Goal: Answer question/provide support: Share knowledge or assist other users

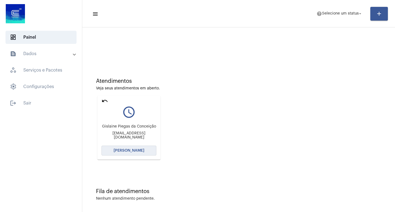
click at [139, 151] on span "[PERSON_NAME]" at bounding box center [129, 151] width 31 height 4
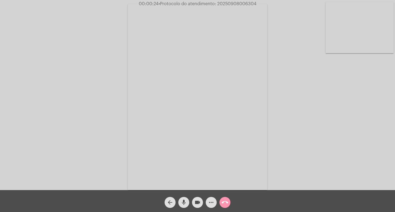
click at [380, 134] on div "Acessando Câmera e Microfone..." at bounding box center [198, 96] width 394 height 190
click at [237, 1] on span "00:07:07 • Protocolo do atendimento: 20250908006304" at bounding box center [197, 3] width 121 height 5
click at [237, 1] on span "00:07:08 • Protocolo do atendimento: 20250908006304" at bounding box center [198, 3] width 122 height 5
copy span "20250908006304"
click at [224, 198] on span "call_end" at bounding box center [225, 202] width 7 height 11
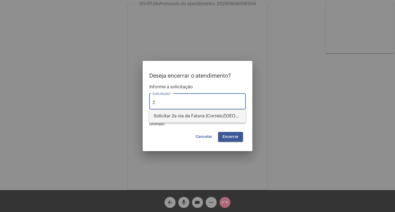
click at [188, 114] on span "Solicitar 2a via da Fatura (Correio/[GEOGRAPHIC_DATA]/Email)" at bounding box center [198, 116] width 88 height 13
type input "Solicitar 2a via da Fatura (Correio/[GEOGRAPHIC_DATA]/Email)"
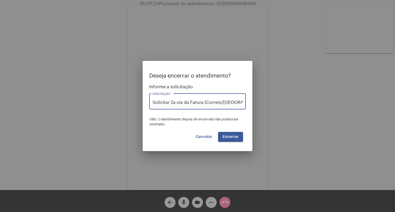
click at [237, 140] on button "Encerrar" at bounding box center [230, 137] width 25 height 10
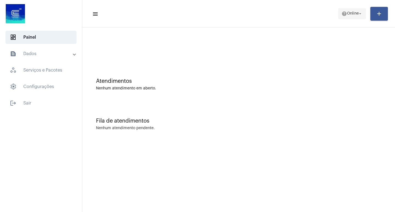
click at [342, 17] on span "help Online arrow_drop_down" at bounding box center [352, 14] width 21 height 10
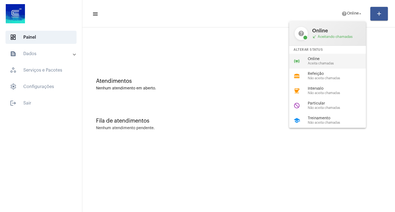
click at [312, 58] on span "Online" at bounding box center [339, 59] width 63 height 4
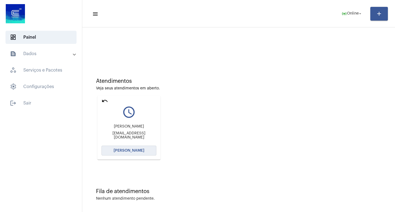
click at [144, 152] on button "[PERSON_NAME]" at bounding box center [129, 151] width 55 height 10
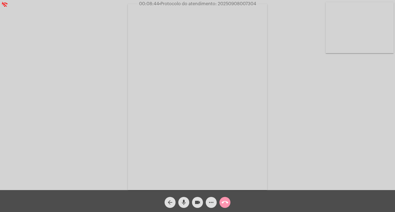
click at [236, 4] on span "• Protocolo do atendimento: 20250908007304" at bounding box center [207, 4] width 97 height 4
click at [221, 204] on button "call_end" at bounding box center [225, 202] width 11 height 11
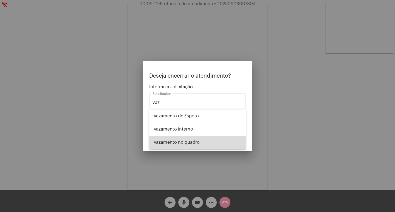
click at [179, 148] on span "Vazamento no quadro" at bounding box center [198, 142] width 88 height 13
type input "Vazamento no quadro"
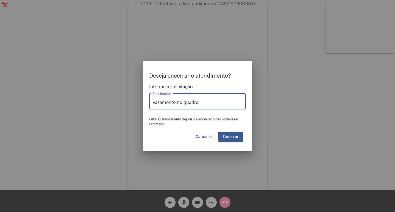
click at [226, 140] on button "Encerrar" at bounding box center [230, 137] width 25 height 10
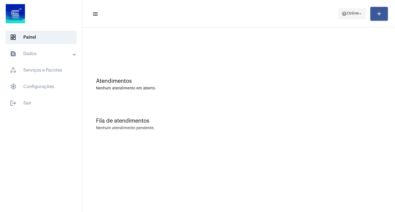
click at [347, 14] on span "Online" at bounding box center [353, 14] width 12 height 4
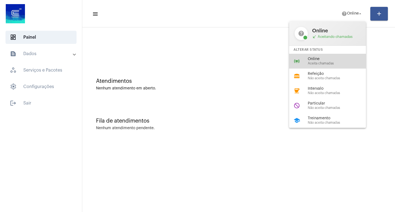
click at [322, 60] on span "Online" at bounding box center [339, 59] width 63 height 4
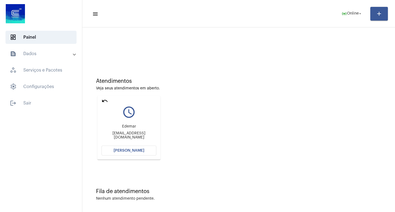
click at [128, 148] on button "[PERSON_NAME]" at bounding box center [129, 151] width 55 height 10
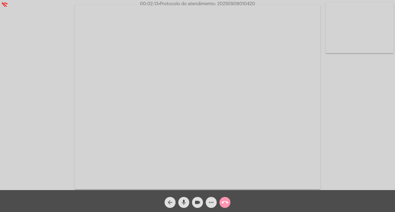
drag, startPoint x: 218, startPoint y: 4, endPoint x: 259, endPoint y: 0, distance: 40.5
click at [259, 0] on app-call "wifi_off 00:02:13 • Protocolo do atendimento: 20250908010420 Acessando Câmera e…" at bounding box center [197, 106] width 395 height 212
copy app-call "20250908010420"
click at [220, 203] on button "call_end" at bounding box center [225, 202] width 11 height 11
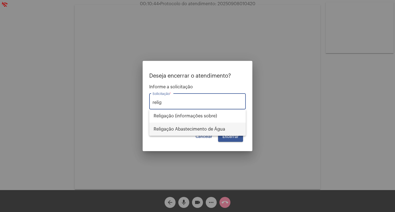
click at [186, 126] on span "Religação Abastecimento de Água" at bounding box center [198, 129] width 88 height 13
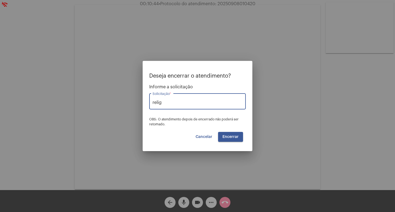
type input "Religação Abastecimento de Água"
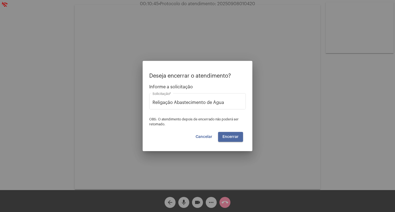
click at [230, 139] on span "Encerrar" at bounding box center [231, 137] width 16 height 4
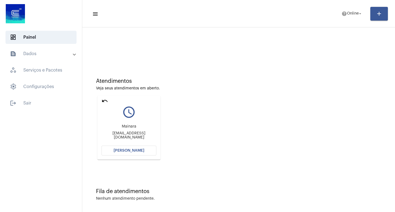
click at [138, 144] on div "Mainara [EMAIL_ADDRESS][DOMAIN_NAME]" at bounding box center [129, 132] width 55 height 25
click at [139, 149] on span "[PERSON_NAME]" at bounding box center [129, 151] width 31 height 4
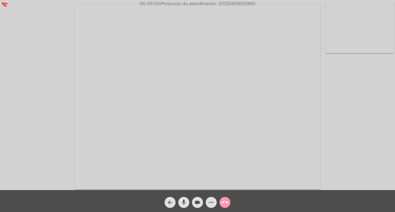
click at [224, 4] on span "• Protocolo do atendimento: 20250908012865" at bounding box center [208, 4] width 96 height 4
copy span "20250908012865"
click at [226, 202] on mat-icon "call_end" at bounding box center [225, 202] width 7 height 7
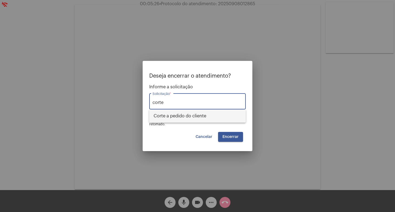
click at [187, 111] on span "Corte a pedido do cliente" at bounding box center [198, 116] width 88 height 13
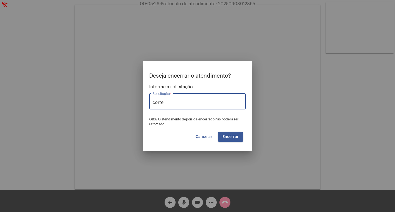
type input "Corte a pedido do cliente"
click at [231, 134] on button "Encerrar" at bounding box center [230, 137] width 25 height 10
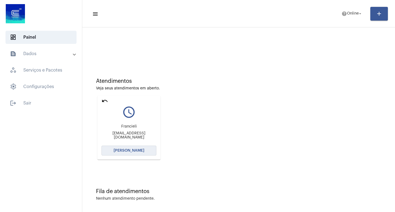
click at [137, 147] on button "[PERSON_NAME]" at bounding box center [129, 151] width 55 height 10
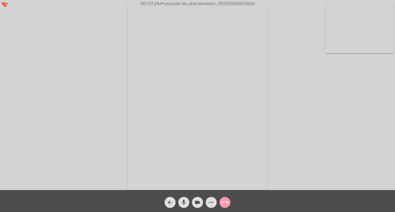
click at [234, 3] on span "• Protocolo do atendimento: 20250908013624" at bounding box center [207, 4] width 96 height 4
click at [279, 166] on div "Acessando Câmera e Microfone..." at bounding box center [198, 96] width 394 height 190
click at [218, 202] on div "more_horiz" at bounding box center [211, 201] width 14 height 14
click at [223, 202] on mat-icon "call_end" at bounding box center [225, 202] width 7 height 7
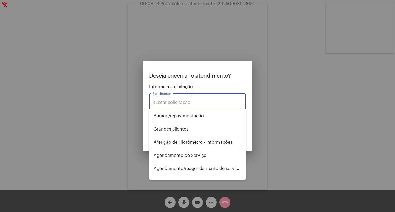
click at [159, 105] on input "Solicitação *" at bounding box center [198, 102] width 90 height 5
type input "r"
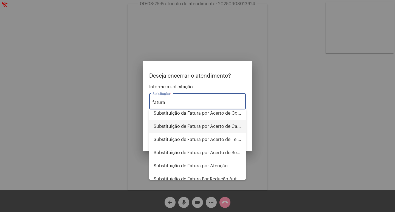
scroll to position [82, 0]
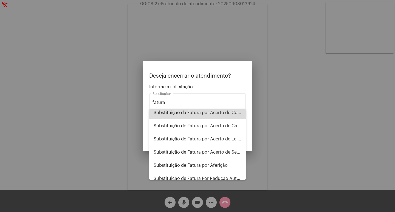
click at [217, 114] on span "Substituição da Fatura por Acerto de Consumo" at bounding box center [198, 112] width 88 height 13
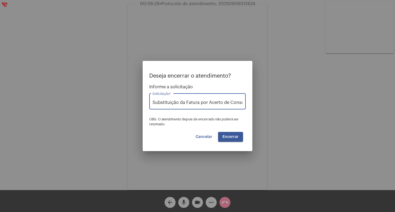
scroll to position [0, 7]
click at [244, 103] on div "Substituição da Fatura por Acerto de Consumo Solicitação *" at bounding box center [197, 100] width 97 height 17
type input "Substituição da Fatura por Acerto de Cadastro"
click at [239, 134] on button "Encerrar" at bounding box center [230, 137] width 25 height 10
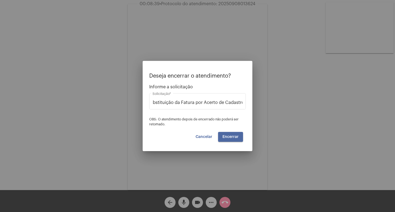
scroll to position [0, 0]
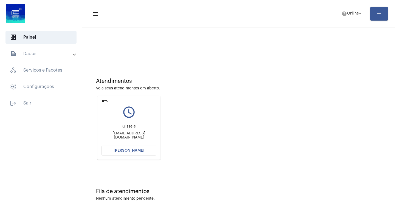
click at [144, 151] on button "[PERSON_NAME]" at bounding box center [129, 151] width 55 height 10
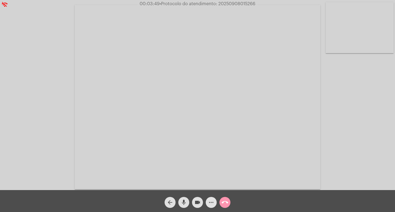
click at [212, 204] on mat-icon "more_horiz" at bounding box center [211, 202] width 7 height 7
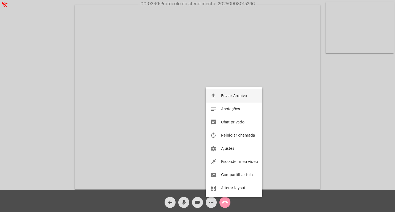
click at [231, 91] on button "file_upload Enviar Arquivo" at bounding box center [234, 95] width 57 height 13
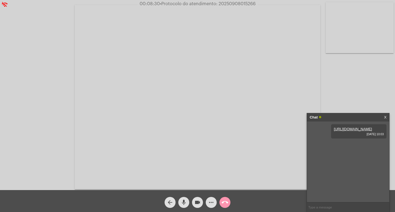
click at [214, 204] on mat-icon "more_horiz" at bounding box center [211, 202] width 7 height 7
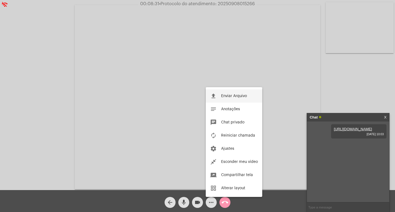
click at [234, 95] on span "Enviar Arquivo" at bounding box center [234, 96] width 26 height 4
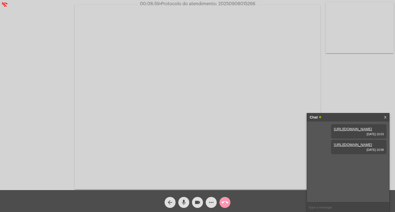
click at [241, 5] on span "• Protocolo do atendimento: 20250908015266" at bounding box center [208, 4] width 96 height 4
copy span "20250908015266"
click at [228, 201] on button "call_end" at bounding box center [225, 202] width 11 height 11
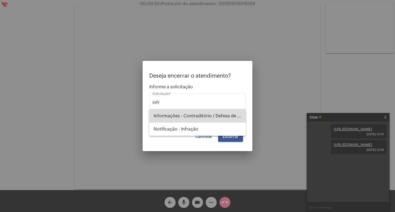
click at [194, 113] on span "Informações - Contraditório / Defesa de infração" at bounding box center [198, 116] width 88 height 13
type input "Informações - Contraditório / Defesa de infração"
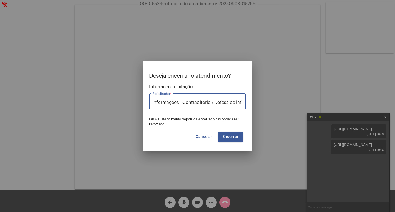
scroll to position [0, 9]
click at [233, 137] on span "Encerrar" at bounding box center [231, 137] width 16 height 4
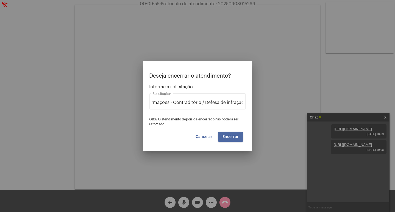
scroll to position [0, 0]
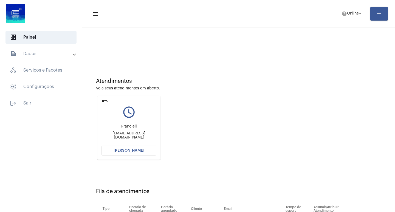
scroll to position [42, 0]
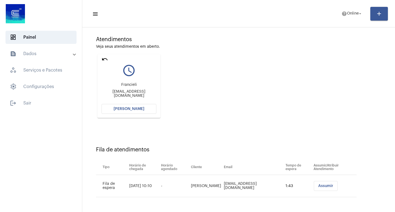
click at [135, 109] on span "[PERSON_NAME]" at bounding box center [129, 109] width 31 height 4
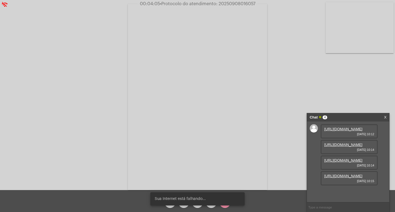
scroll to position [33, 0]
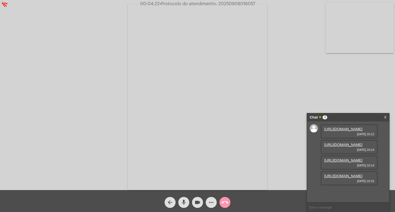
click at [343, 131] on link "[URL][DOMAIN_NAME]" at bounding box center [343, 129] width 38 height 4
click at [347, 147] on link "[URL][DOMAIN_NAME]" at bounding box center [343, 145] width 38 height 4
click at [194, 201] on button "videocam" at bounding box center [197, 202] width 11 height 11
click at [194, 201] on button "videocam_off" at bounding box center [197, 202] width 11 height 11
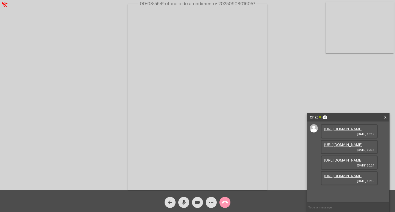
scroll to position [33, 0]
click at [196, 200] on mat-icon "videocam" at bounding box center [197, 202] width 7 height 7
click at [200, 200] on mat-icon "videocam_off" at bounding box center [197, 202] width 7 height 7
click at [335, 159] on link "[URL][DOMAIN_NAME]" at bounding box center [343, 160] width 38 height 4
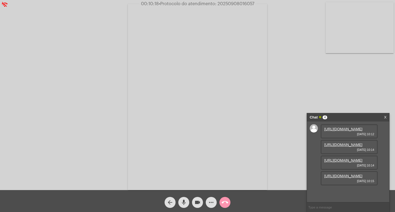
scroll to position [33, 0]
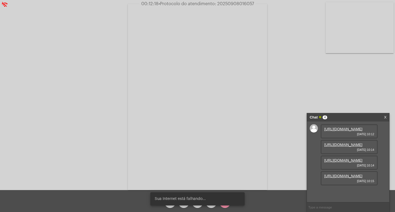
click at [342, 178] on link "[URL][DOMAIN_NAME]" at bounding box center [343, 176] width 38 height 4
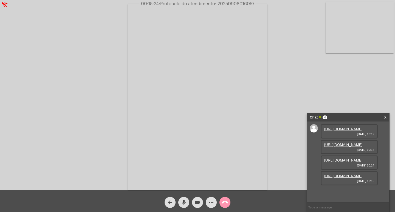
click at [354, 121] on div "Chat 4" at bounding box center [342, 117] width 65 height 8
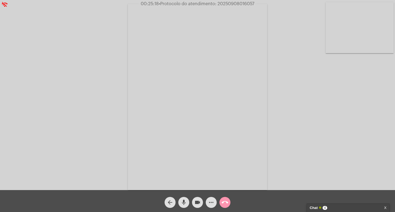
click at [237, 4] on span "• Protocolo do atendimento: 20250908016057" at bounding box center [207, 4] width 96 height 4
click at [229, 207] on div "call_end" at bounding box center [225, 201] width 14 height 14
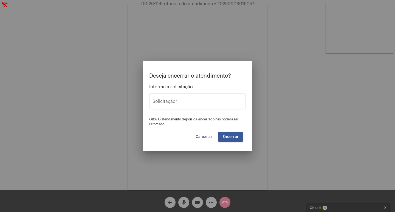
click at [224, 201] on div at bounding box center [197, 106] width 395 height 212
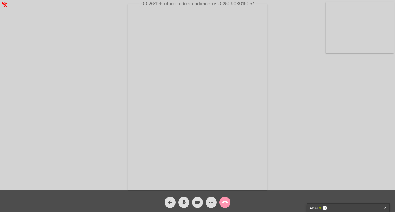
click at [224, 201] on mat-icon "call_end" at bounding box center [225, 202] width 7 height 7
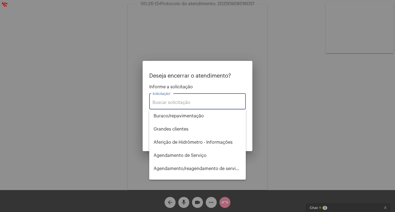
click at [185, 104] on input "Solicitação *" at bounding box center [198, 102] width 90 height 5
type input "r"
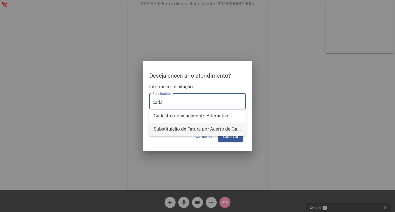
click at [197, 124] on span "Substituição de Fatura por Acerto de Cadastro" at bounding box center [198, 129] width 88 height 13
type input "Substituição de Fatura por Acerto de Cadastro"
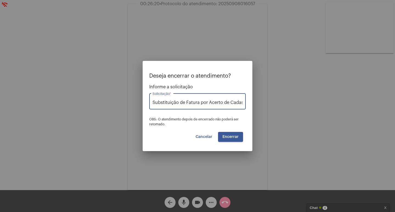
scroll to position [0, 5]
click at [240, 140] on button "Encerrar" at bounding box center [230, 137] width 25 height 10
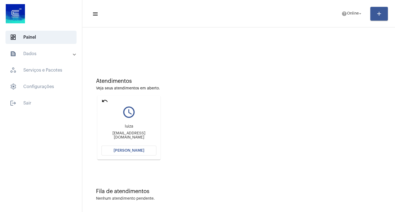
click at [105, 99] on mat-icon "undo" at bounding box center [105, 101] width 7 height 7
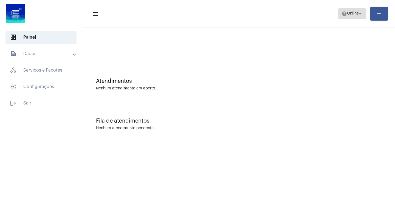
click at [351, 16] on span "help Online arrow_drop_down" at bounding box center [352, 14] width 21 height 10
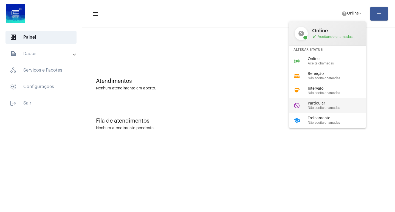
drag, startPoint x: 325, startPoint y: 115, endPoint x: 328, endPoint y: 102, distance: 12.9
click at [328, 102] on div "help Online call_received Aceitando chamadas Alterar Status online_prediction O…" at bounding box center [327, 74] width 77 height 106
click at [328, 102] on div "Fila de atendimentos Nenhum atendimento pendente." at bounding box center [238, 122] width 307 height 40
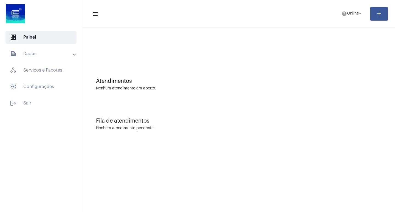
click at [351, 19] on mat-toolbar-row "menu help Online arrow_drop_down add" at bounding box center [238, 14] width 313 height 18
click at [352, 12] on span "Online" at bounding box center [353, 14] width 12 height 4
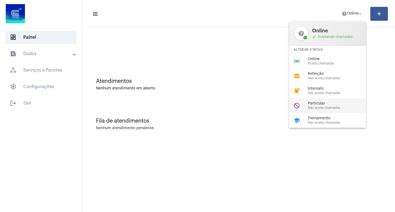
click at [334, 102] on span "Particular" at bounding box center [339, 104] width 63 height 4
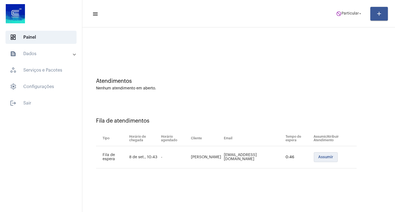
click at [326, 155] on button "Assumir" at bounding box center [326, 157] width 24 height 10
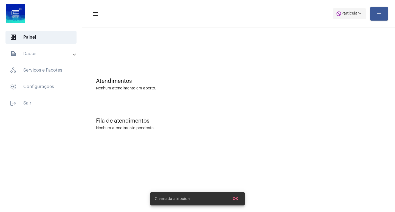
click at [360, 12] on mat-icon "arrow_drop_down" at bounding box center [360, 13] width 5 height 5
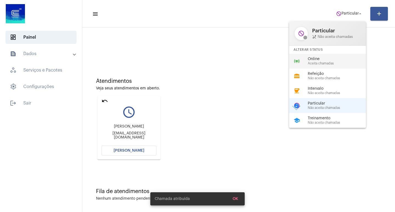
click at [327, 60] on span "Online" at bounding box center [339, 59] width 63 height 4
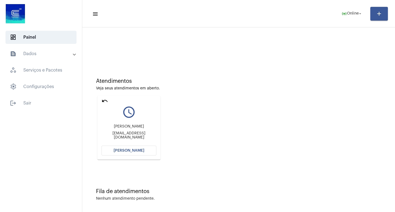
click at [121, 147] on button "[PERSON_NAME]" at bounding box center [129, 151] width 55 height 10
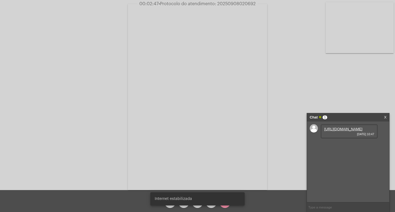
click at [329, 131] on link "[URL][DOMAIN_NAME]" at bounding box center [343, 129] width 38 height 4
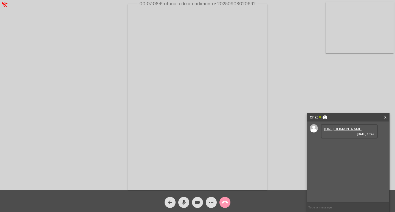
click at [359, 97] on div "Acessando Câmera e Microfone..." at bounding box center [198, 96] width 394 height 190
click at [340, 88] on div "Acessando Câmera e Microfone..." at bounding box center [198, 96] width 394 height 190
click at [352, 117] on div "Chat 1" at bounding box center [342, 117] width 65 height 8
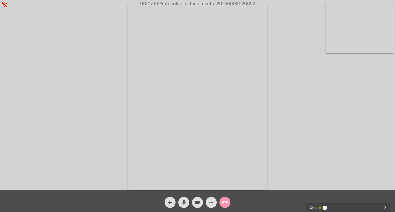
click at [346, 103] on div "Acessando Câmera e Microfone..." at bounding box center [198, 96] width 394 height 190
click at [78, 103] on div "Acessando Câmera e Microfone..." at bounding box center [198, 96] width 394 height 190
click at [243, 5] on span "• Protocolo do atendimento: 20250908020692" at bounding box center [206, 4] width 97 height 4
copy span "20250908020692"
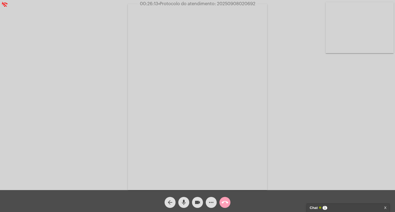
click at [229, 199] on button "call_end" at bounding box center [225, 202] width 11 height 11
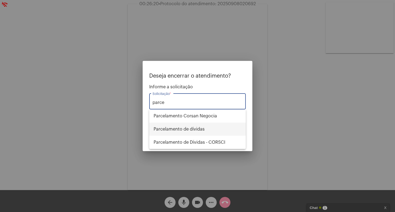
click at [191, 130] on span "Parcelamento de dívidas" at bounding box center [198, 129] width 88 height 13
type input "Parcelamento de dívidas"
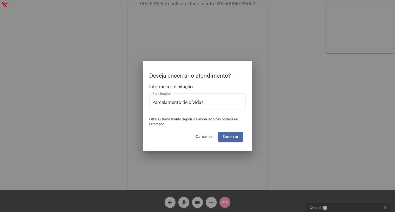
click at [240, 136] on button "Encerrar" at bounding box center [230, 137] width 25 height 10
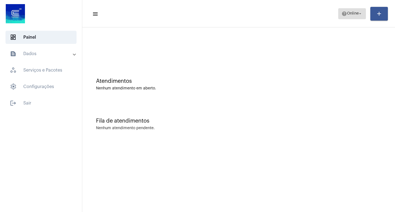
click at [353, 16] on span "help Online arrow_drop_down" at bounding box center [352, 14] width 21 height 10
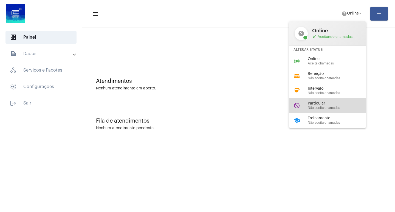
click at [327, 108] on span "Não aceita chamadas" at bounding box center [339, 108] width 63 height 4
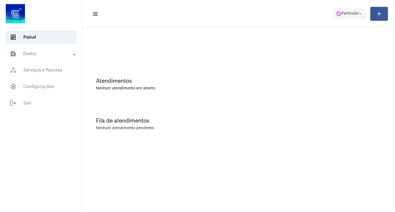
click at [356, 16] on span "do_not_disturb Particular arrow_drop_down" at bounding box center [349, 14] width 27 height 10
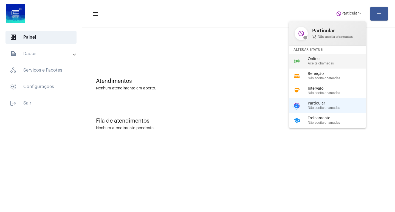
click at [322, 62] on span "Aceita chamadas" at bounding box center [339, 64] width 63 height 4
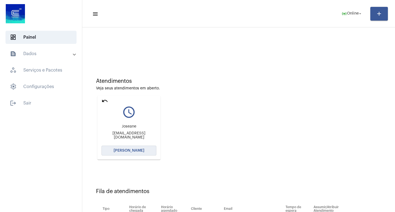
click at [144, 153] on button "[PERSON_NAME]" at bounding box center [129, 151] width 55 height 10
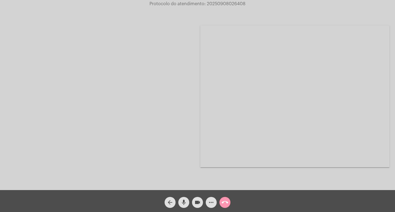
click at [116, 81] on div at bounding box center [99, 96] width 189 height 189
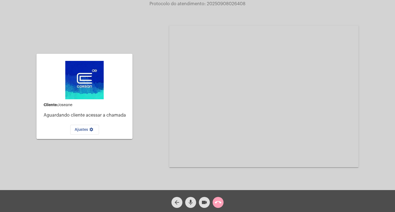
click at [223, 203] on button "call_end" at bounding box center [218, 202] width 11 height 11
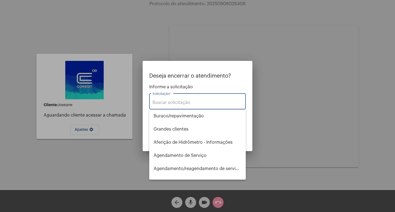
click at [178, 103] on input "Solicitação *" at bounding box center [198, 102] width 90 height 5
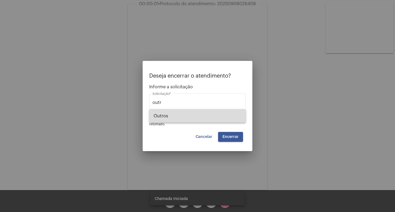
click at [172, 116] on span "Outros" at bounding box center [198, 116] width 88 height 13
type input "Outros"
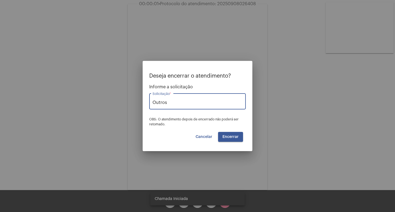
click at [231, 136] on span "Encerrar" at bounding box center [231, 137] width 16 height 4
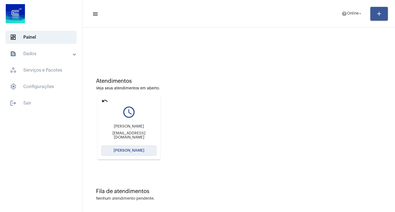
click at [145, 151] on button "[PERSON_NAME]" at bounding box center [129, 151] width 55 height 10
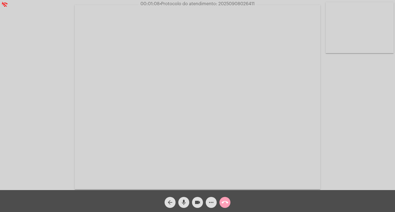
click at [226, 205] on mat-icon "call_end" at bounding box center [225, 202] width 7 height 7
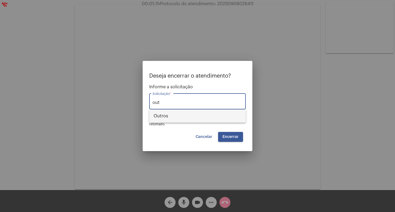
click at [168, 115] on span "Outros" at bounding box center [198, 116] width 88 height 13
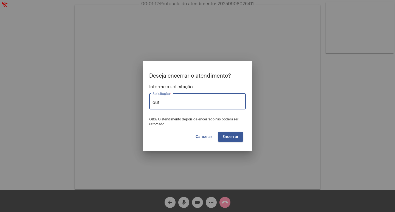
type input "Outros"
click at [237, 136] on span "Encerrar" at bounding box center [231, 137] width 16 height 4
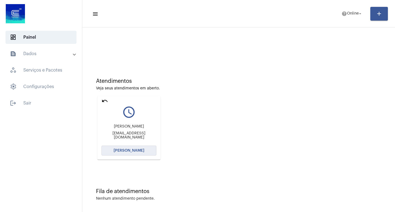
click at [133, 151] on span "[PERSON_NAME]" at bounding box center [129, 151] width 31 height 4
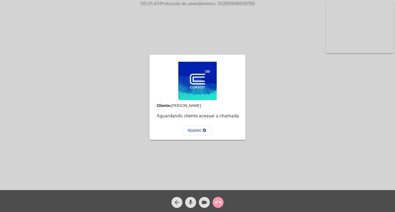
click at [256, 176] on div "Cliente: Gilmara Silva da Silva Aguardando cliente acessar a chamada Ajustes se…" at bounding box center [198, 96] width 394 height 190
click at [223, 203] on button "call_end" at bounding box center [218, 202] width 11 height 11
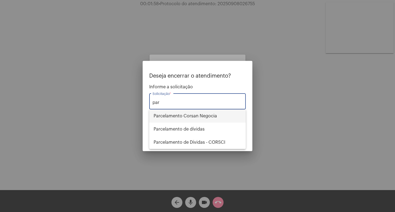
click at [191, 115] on span "Parcelamento Corsan Negocia" at bounding box center [198, 116] width 88 height 13
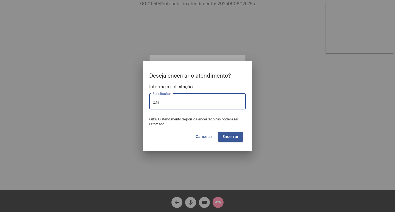
type input "Parcelamento Corsan Negocia"
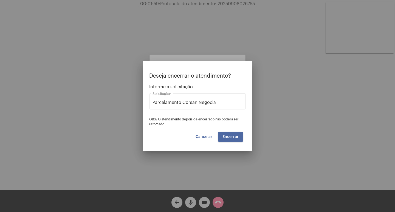
click at [229, 136] on span "Encerrar" at bounding box center [231, 137] width 16 height 4
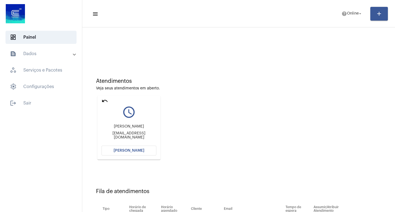
click at [141, 153] on button "[PERSON_NAME]" at bounding box center [129, 151] width 55 height 10
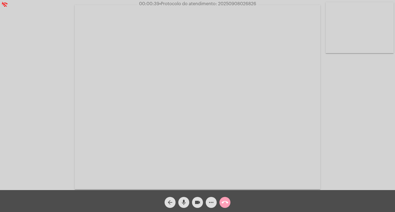
click at [228, 204] on mat-icon "call_end" at bounding box center [225, 202] width 7 height 7
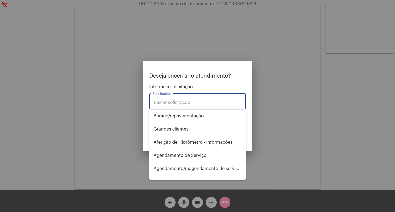
click at [192, 105] on input "Solicitação *" at bounding box center [198, 102] width 90 height 5
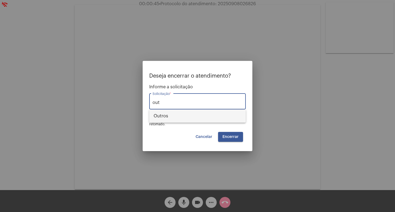
click at [192, 117] on span "Outros" at bounding box center [198, 116] width 88 height 13
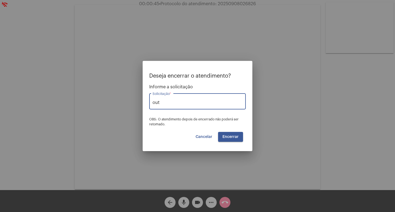
type input "Outros"
click at [232, 136] on span "Encerrar" at bounding box center [231, 137] width 16 height 4
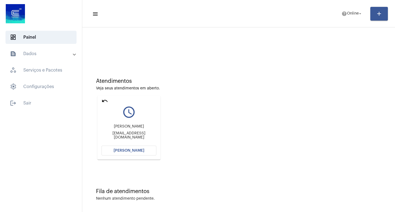
click at [138, 150] on span "[PERSON_NAME]" at bounding box center [129, 151] width 31 height 4
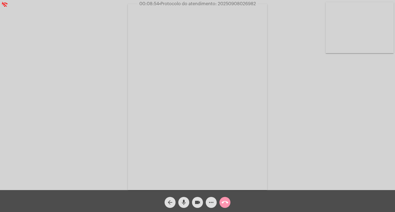
click at [240, 2] on span "• Protocolo do atendimento: 20250908026982" at bounding box center [207, 4] width 97 height 4
click at [223, 206] on span "call_end" at bounding box center [225, 202] width 7 height 11
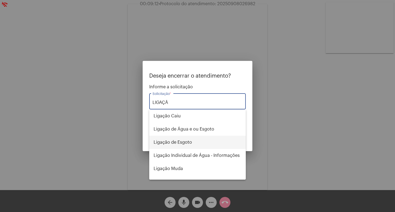
click at [197, 142] on span "Ligação de Esgoto" at bounding box center [198, 142] width 88 height 13
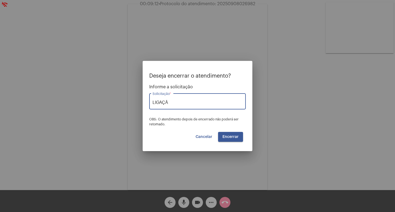
type input "Ligação de Esgoto"
click at [228, 135] on span "Encerrar" at bounding box center [231, 137] width 16 height 4
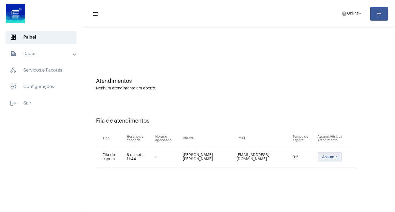
click at [330, 158] on span "Assumir" at bounding box center [329, 157] width 15 height 4
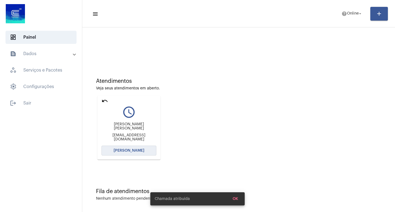
click at [133, 151] on span "[PERSON_NAME]" at bounding box center [129, 151] width 31 height 4
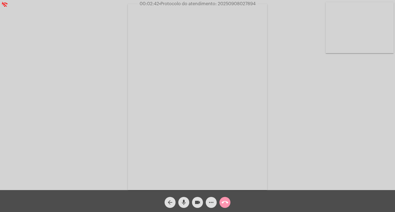
click at [186, 206] on mat-icon "mic" at bounding box center [184, 202] width 7 height 7
click at [196, 204] on mat-icon "videocam" at bounding box center [197, 202] width 7 height 7
click at [183, 202] on mat-icon "mic_off" at bounding box center [184, 202] width 7 height 7
click at [196, 201] on mat-icon "videocam_off" at bounding box center [197, 202] width 7 height 7
click at [104, 82] on div "Acessando Câmera e Microfone..." at bounding box center [198, 96] width 394 height 190
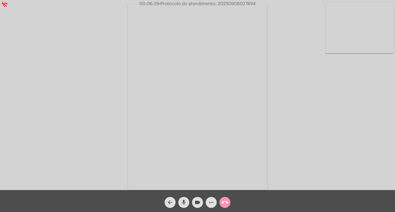
click at [43, 66] on div "Acessando Câmera e Microfone..." at bounding box center [198, 96] width 394 height 190
click at [184, 204] on mat-icon "mic" at bounding box center [184, 202] width 7 height 7
click at [193, 204] on button "videocam" at bounding box center [197, 202] width 11 height 11
click at [186, 204] on mat-icon "mic_off" at bounding box center [184, 202] width 7 height 7
click at [202, 201] on button "videocam_off" at bounding box center [197, 202] width 11 height 11
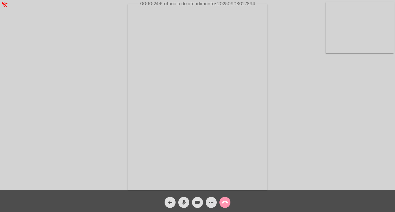
click at [210, 203] on mat-icon "more_horiz" at bounding box center [211, 202] width 7 height 7
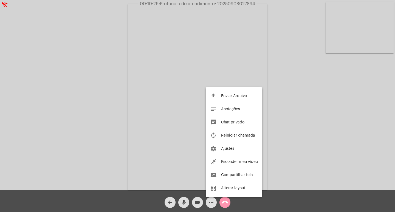
click at [222, 1] on div at bounding box center [197, 106] width 395 height 212
click at [222, 1] on div "Acessando Câmera e Microfone..." at bounding box center [197, 95] width 395 height 190
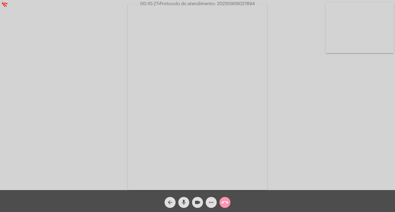
click at [227, 4] on span "• Protocolo do atendimento: 20250908027894" at bounding box center [206, 4] width 97 height 4
copy span "20250908027894"
click at [226, 208] on span "call_end" at bounding box center [225, 202] width 7 height 11
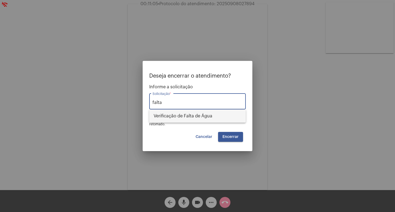
click at [183, 115] on span "Verificação de Falta de Água" at bounding box center [198, 116] width 88 height 13
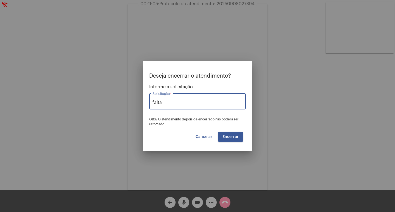
type input "Verificação de Falta de Água"
click at [234, 134] on button "Encerrar" at bounding box center [230, 137] width 25 height 10
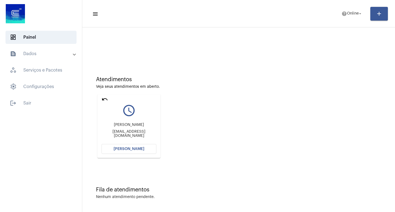
scroll to position [2, 0]
click at [142, 150] on button "[PERSON_NAME]" at bounding box center [129, 148] width 55 height 10
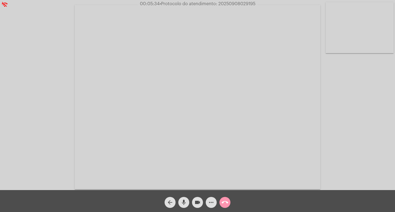
click at [214, 201] on mat-icon "more_horiz" at bounding box center [211, 202] width 7 height 7
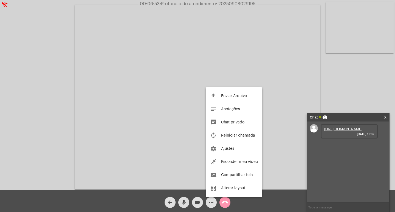
click at [336, 162] on div at bounding box center [197, 106] width 395 height 212
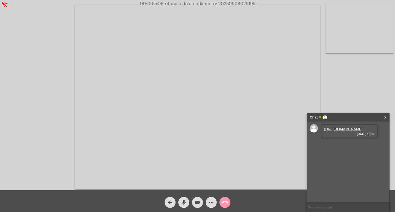
click at [335, 131] on link "https://neft-transfer-bucket.s3.amazonaws.com/temp-3c7c2639-3d03-203c-e1bf-6be8…" at bounding box center [343, 129] width 38 height 4
click at [341, 147] on link "https://neft-transfer-bucket.s3.amazonaws.com/temp-976c7a5d-284e-dd27-a674-6a7b…" at bounding box center [343, 145] width 38 height 4
click at [235, 3] on span "• Protocolo do atendimento: 20250908029195" at bounding box center [207, 4] width 96 height 4
copy span "20250908029195"
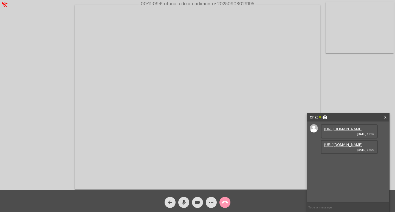
click at [362, 114] on div "Chat 2" at bounding box center [342, 117] width 65 height 8
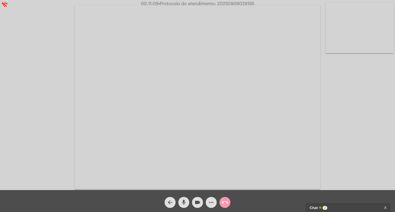
click at [355, 100] on div "Acessando Câmera e Microfone..." at bounding box center [198, 96] width 394 height 190
click at [225, 201] on mat-icon "call_end" at bounding box center [225, 202] width 7 height 7
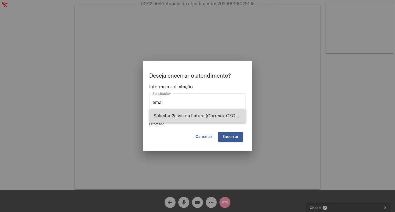
click at [202, 116] on span "Solicitar 2a via da Fatura (Correio/[GEOGRAPHIC_DATA]/Email)" at bounding box center [198, 116] width 88 height 13
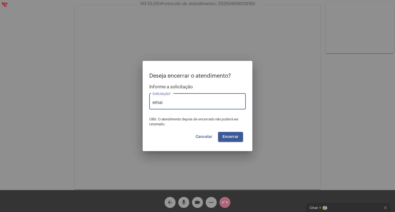
type input "Solicitar 2a via da Fatura (Correio/[GEOGRAPHIC_DATA]/Email)"
click at [232, 138] on span "Encerrar" at bounding box center [231, 137] width 16 height 4
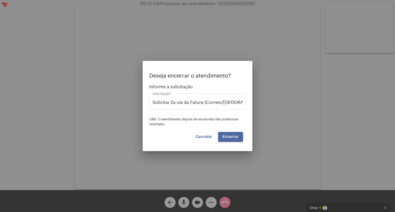
click at [230, 135] on span "Encerrar" at bounding box center [231, 137] width 16 height 4
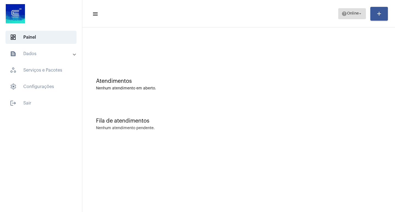
click at [359, 15] on mat-icon "arrow_drop_down" at bounding box center [360, 13] width 5 height 5
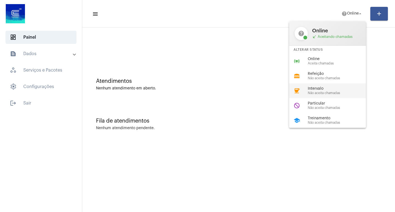
click at [322, 94] on span "Não aceita chamadas" at bounding box center [339, 93] width 63 height 4
